Goal: Information Seeking & Learning: Find specific fact

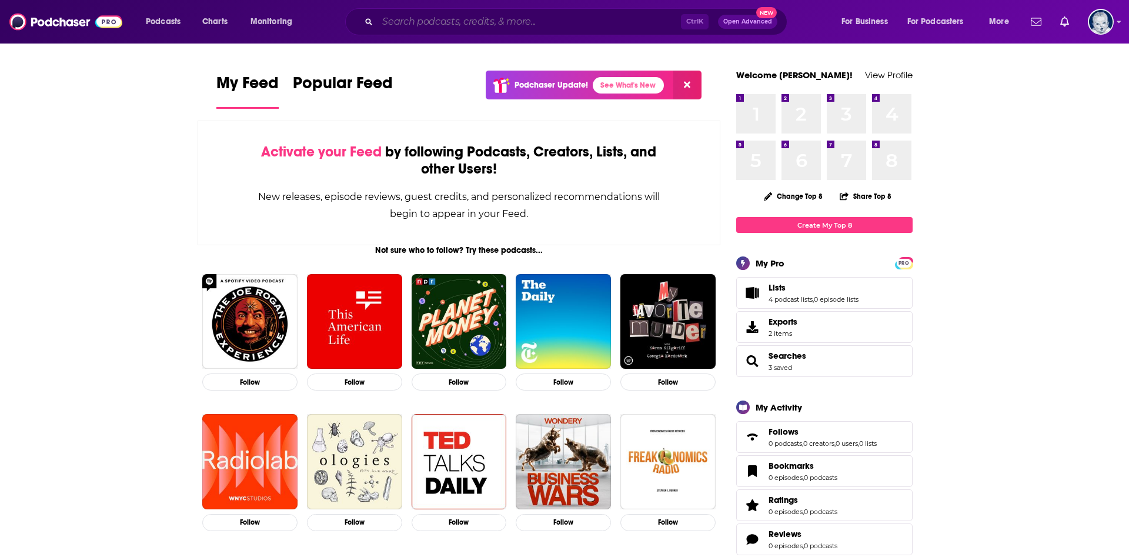
click at [452, 23] on input "Search podcasts, credits, & more..." at bounding box center [529, 21] width 303 height 19
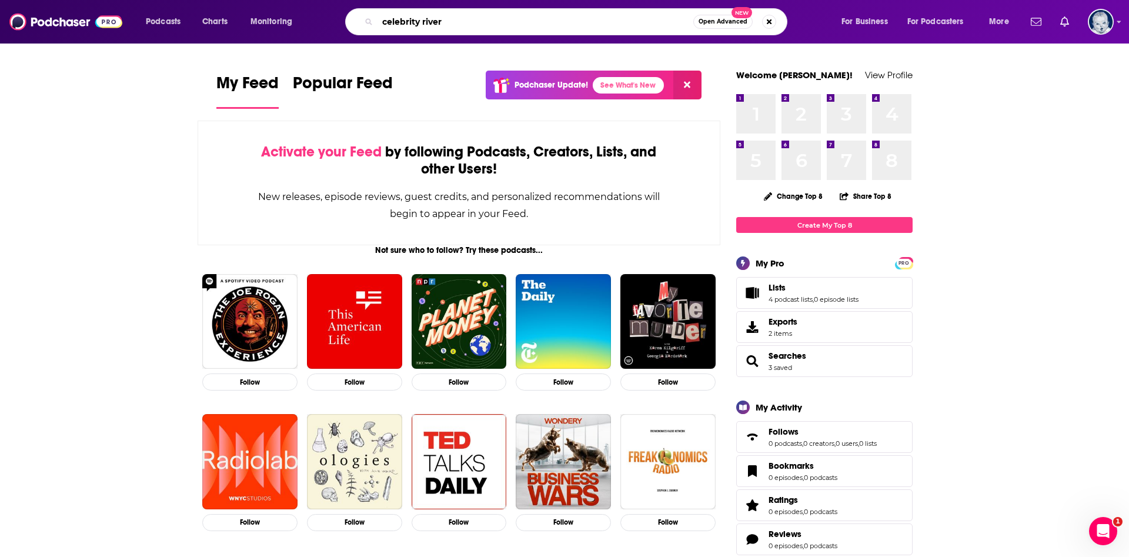
type input "celebrity river"
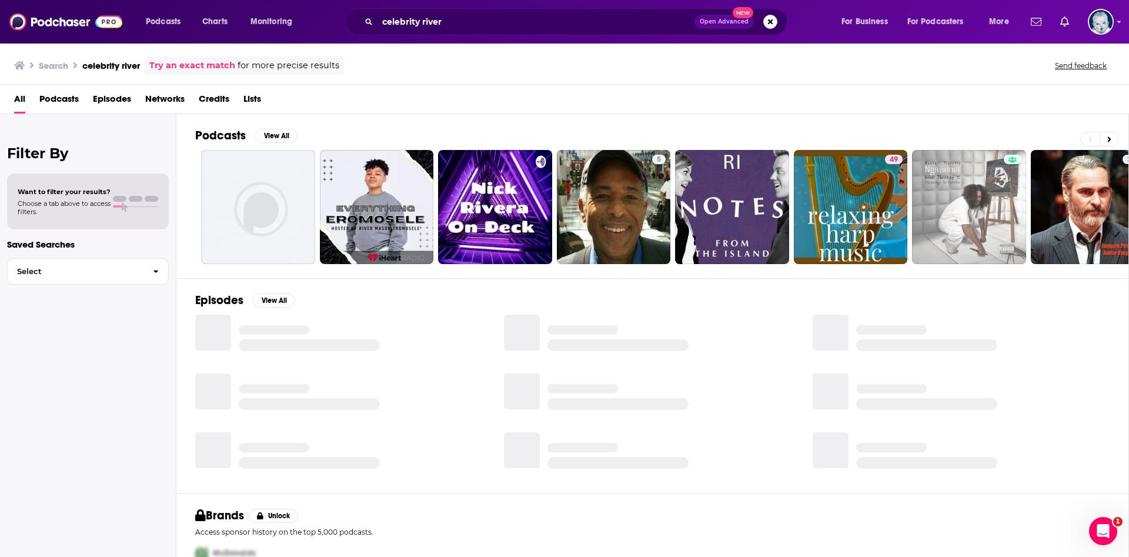
click at [111, 97] on span "Episodes" at bounding box center [112, 101] width 38 height 24
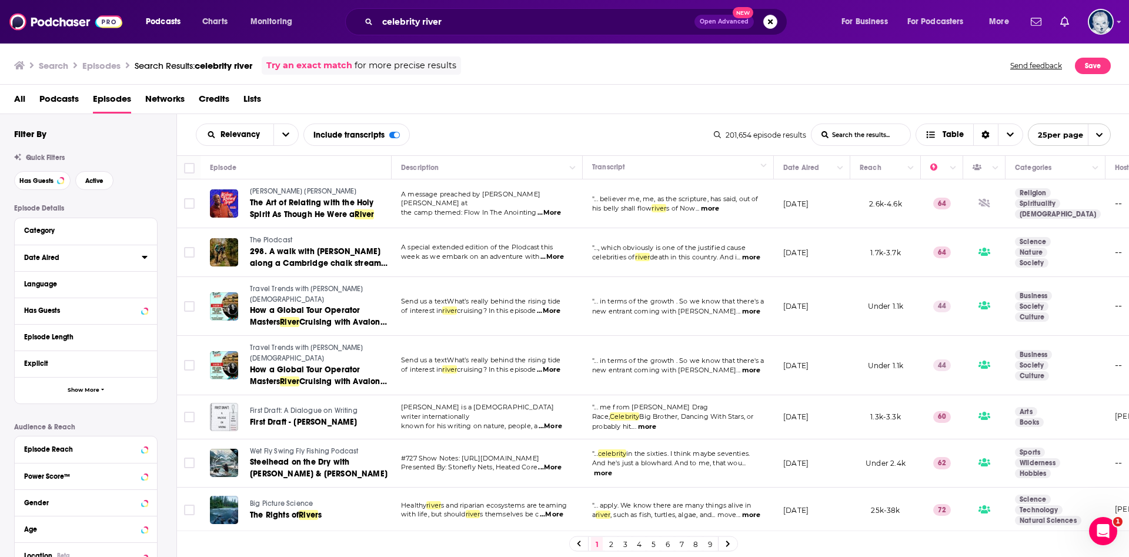
click at [48, 259] on div "Date Aired" at bounding box center [79, 257] width 110 height 8
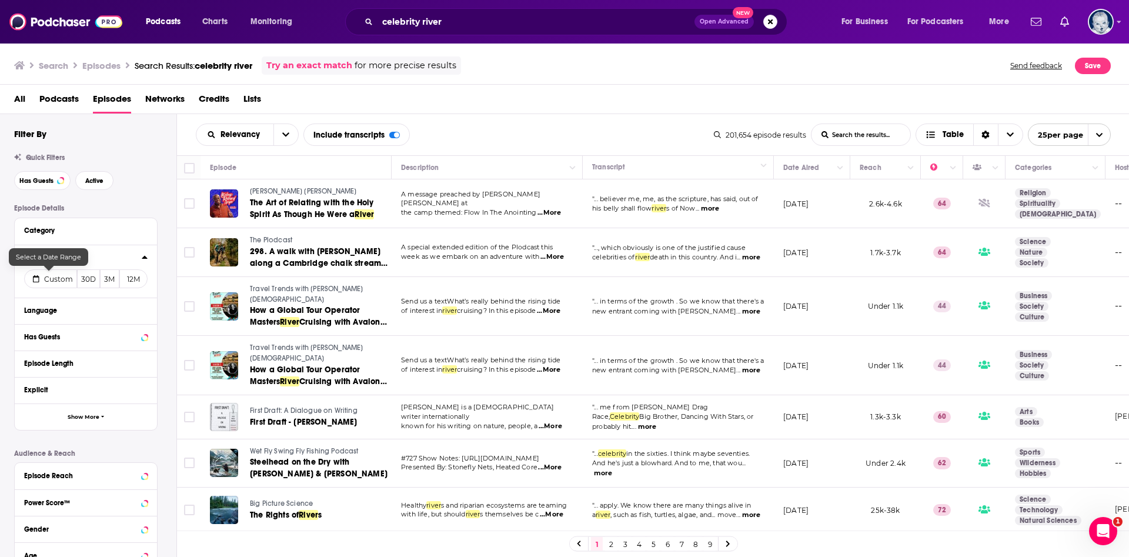
click at [64, 280] on span "Custom" at bounding box center [58, 279] width 29 height 9
select select "8"
select select "2025"
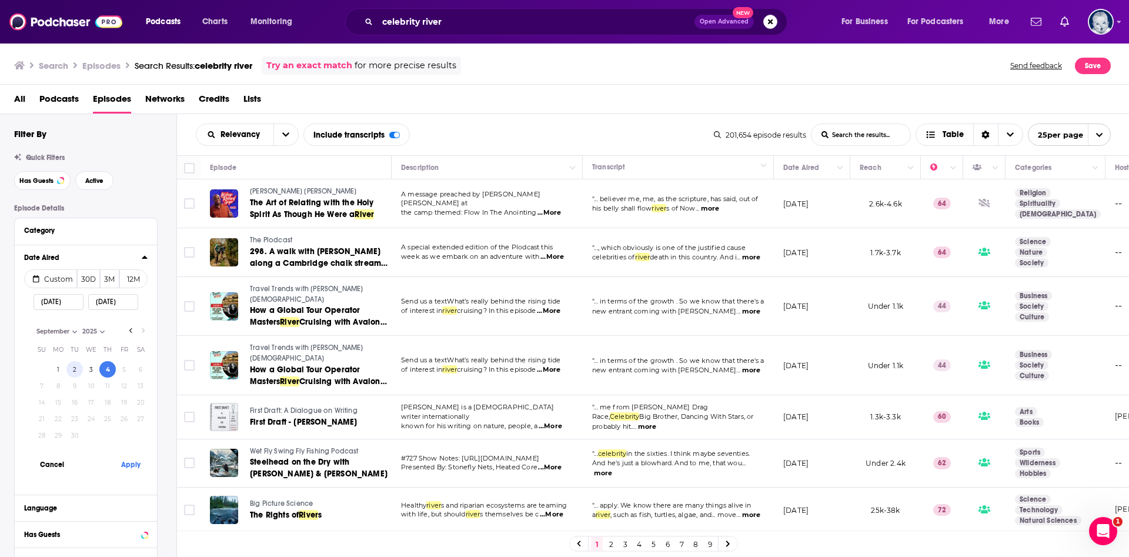
click at [76, 364] on button "2" at bounding box center [74, 369] width 16 height 16
type input "[DATE]"
click at [138, 465] on button "Apply" at bounding box center [130, 464] width 35 height 22
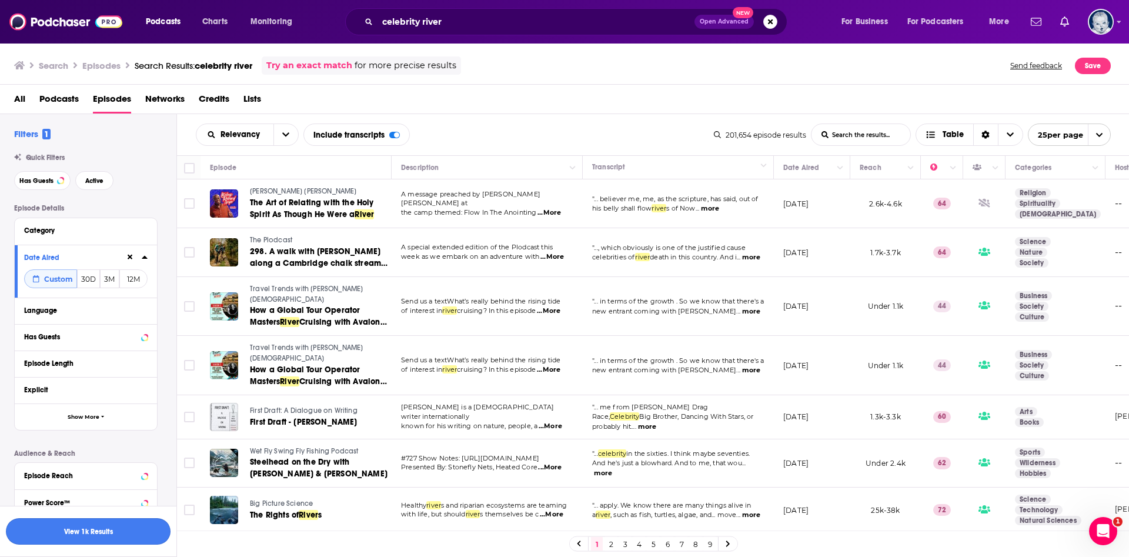
click at [101, 536] on button "View 1k Results" at bounding box center [88, 531] width 165 height 26
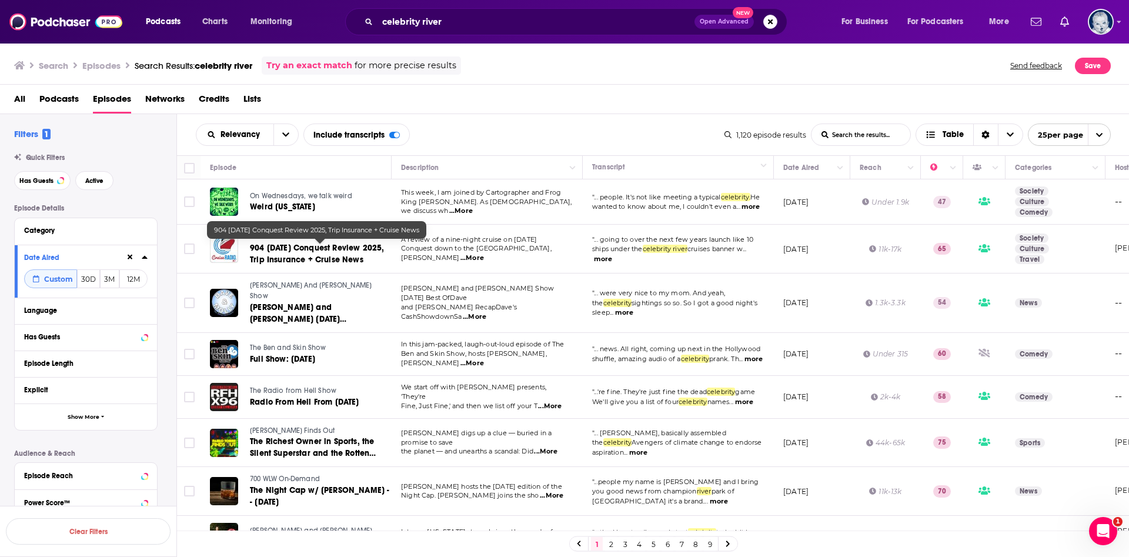
click at [305, 252] on span "904 [DATE] Conquest Review 2025, Trip Insurance + Cruise News" at bounding box center [317, 254] width 134 height 22
